Goal: Find specific page/section: Find specific page/section

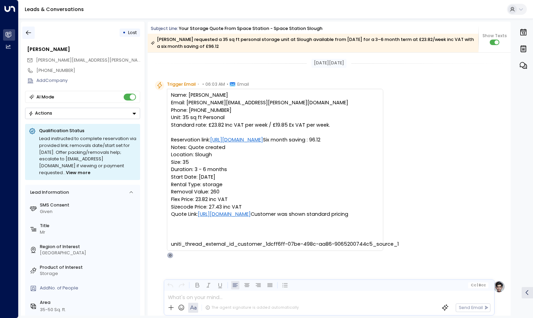
click at [26, 35] on icon "button" at bounding box center [28, 32] width 7 height 7
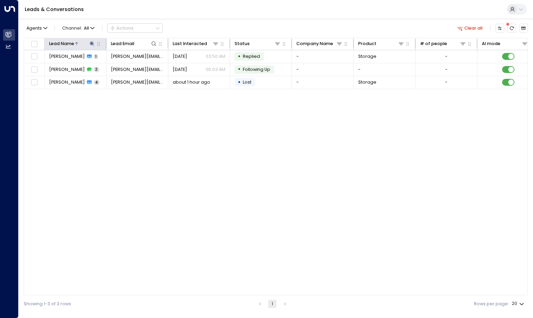
click at [92, 48] on th "Lead Name" at bounding box center [76, 44] width 62 height 12
click at [93, 44] on icon at bounding box center [92, 43] width 4 height 4
drag, startPoint x: 127, startPoint y: 66, endPoint x: 131, endPoint y: 67, distance: 4.6
click at [127, 65] on button "button" at bounding box center [130, 66] width 9 height 9
click at [121, 67] on input "text" at bounding box center [91, 66] width 85 height 12
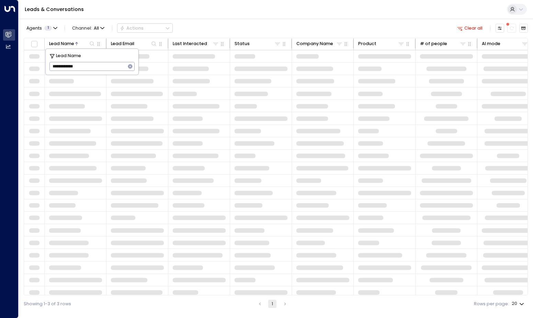
type input "**********"
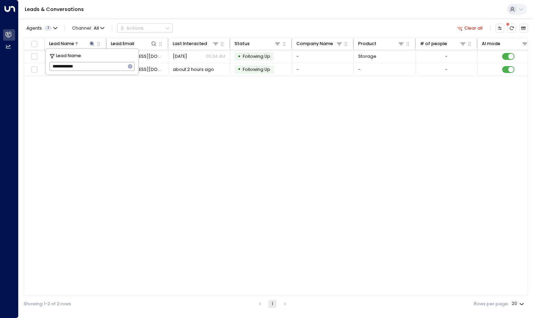
click at [190, 131] on div "Lead Name Lead Email Last Interacted Status Company Name Product # of people AI…" at bounding box center [276, 166] width 504 height 257
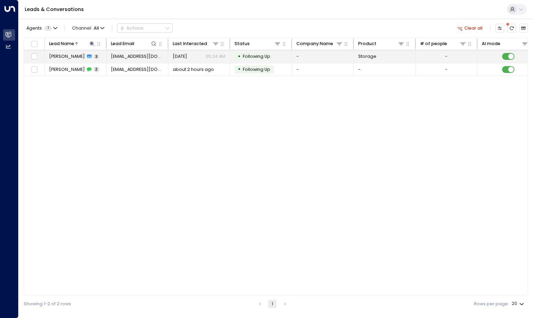
click at [74, 56] on span "[PERSON_NAME]" at bounding box center [67, 56] width 36 height 6
